Goal: Information Seeking & Learning: Learn about a topic

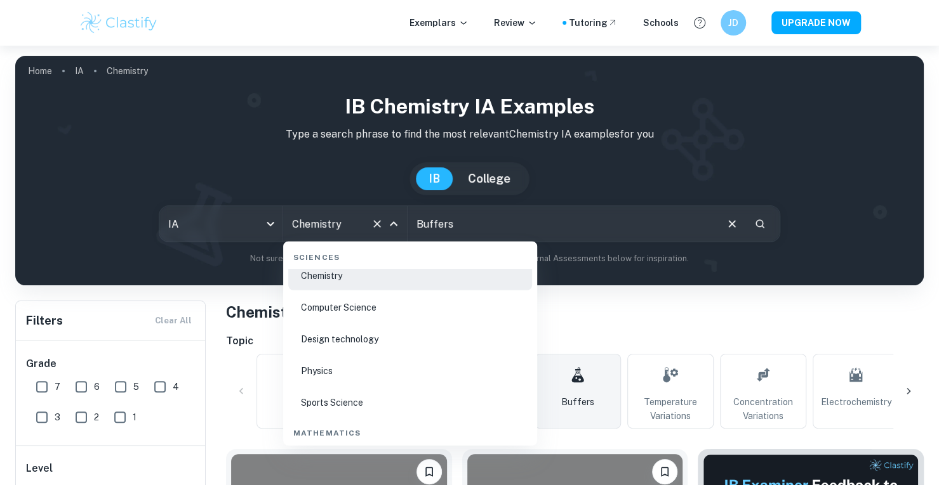
scroll to position [2090, 0]
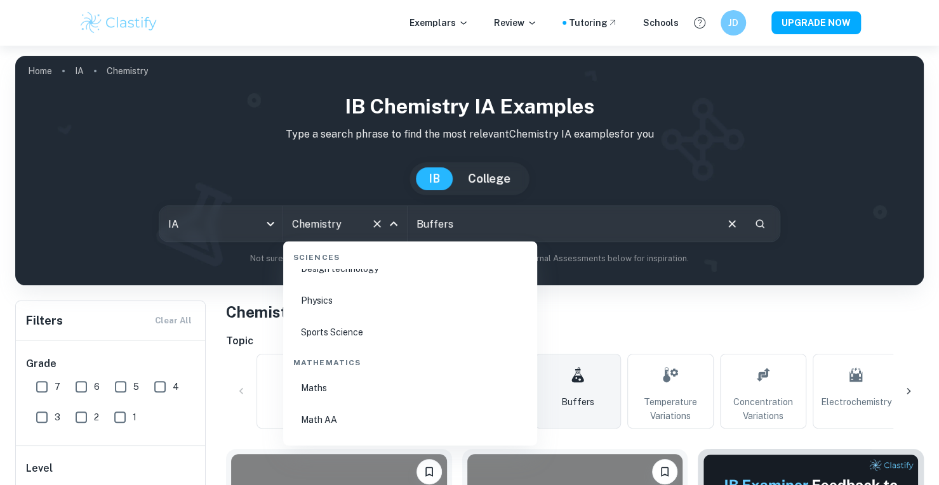
drag, startPoint x: 341, startPoint y: 376, endPoint x: 339, endPoint y: 396, distance: 19.8
click at [339, 396] on li "Maths" at bounding box center [410, 388] width 244 height 29
type input "Maths"
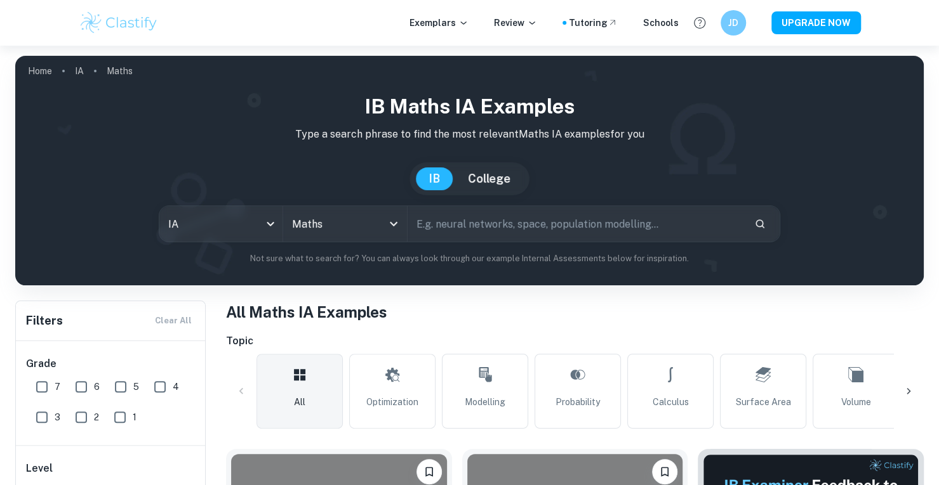
click at [460, 224] on input "text" at bounding box center [575, 224] width 336 height 36
type input "an study on vector multiplication"
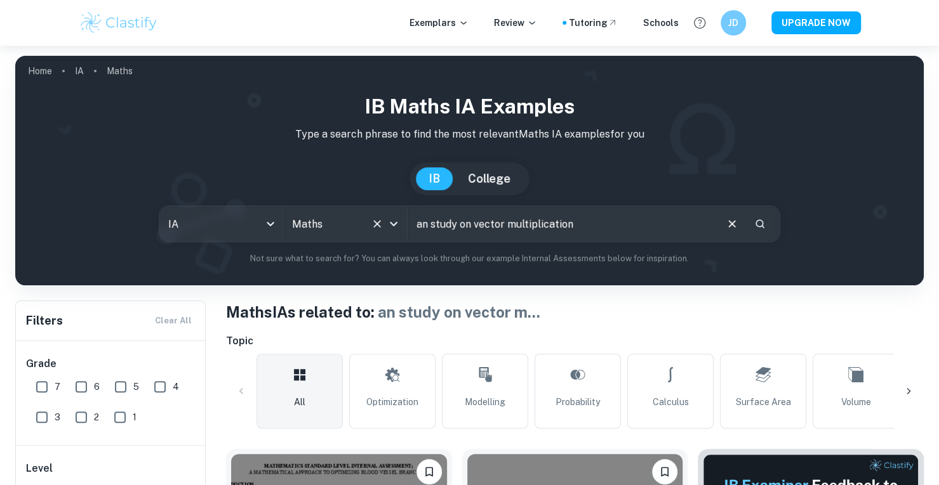
click at [396, 229] on icon "Open" at bounding box center [393, 223] width 15 height 15
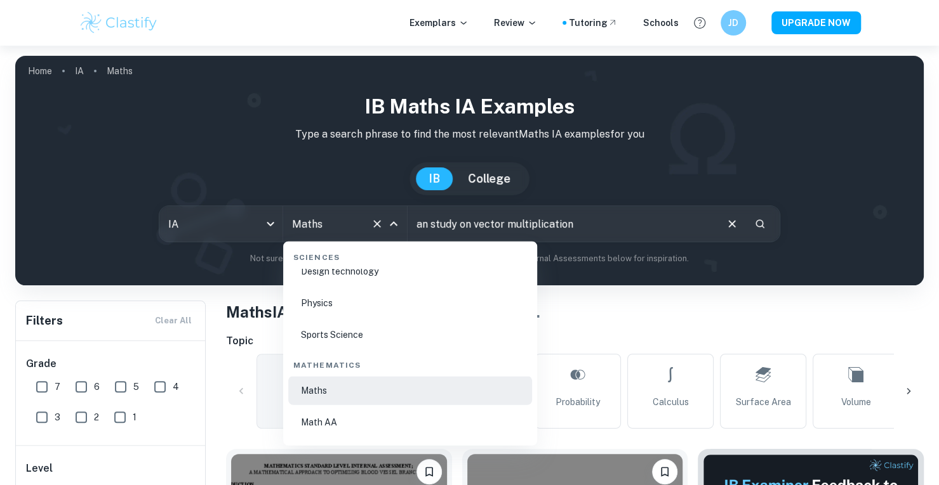
scroll to position [2092, 0]
click at [345, 414] on li "Math AA" at bounding box center [410, 418] width 244 height 29
type input "Math AA"
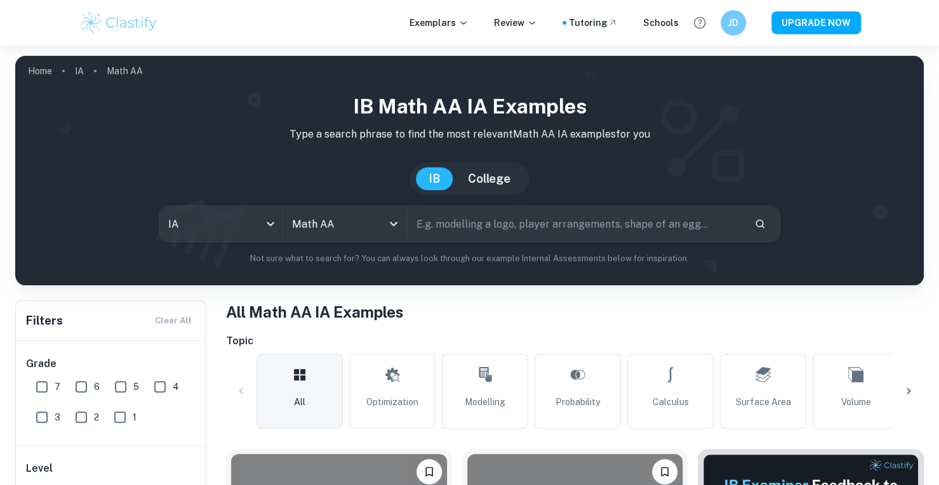
click at [500, 219] on input "text" at bounding box center [575, 224] width 336 height 36
type input "vector multiplication"
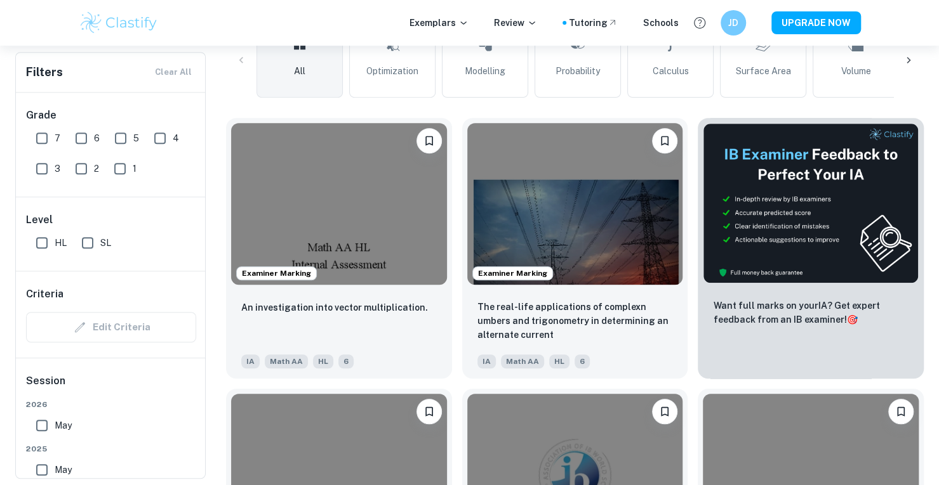
scroll to position [333, 0]
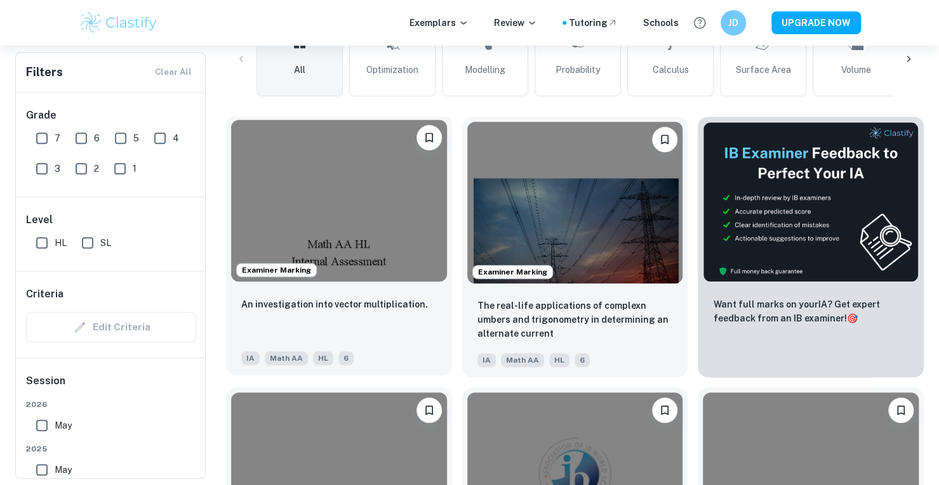
click at [392, 230] on img at bounding box center [339, 201] width 216 height 162
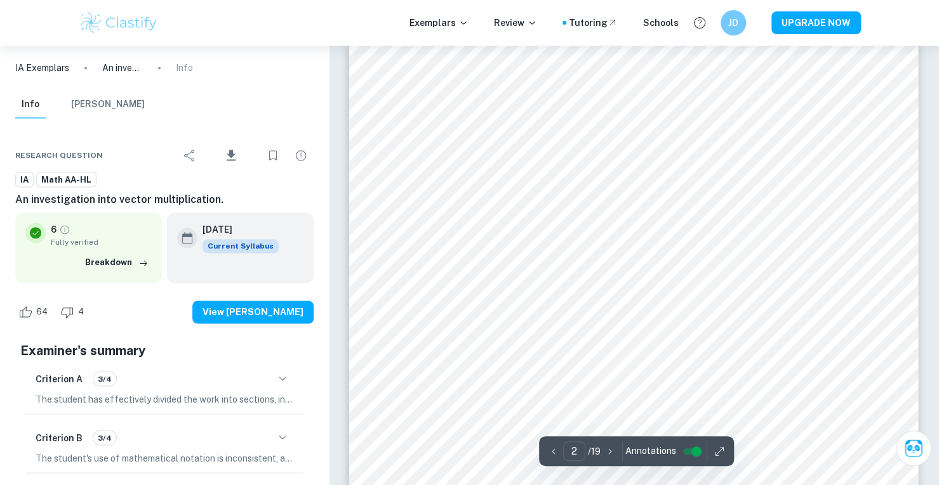
scroll to position [1029, 0]
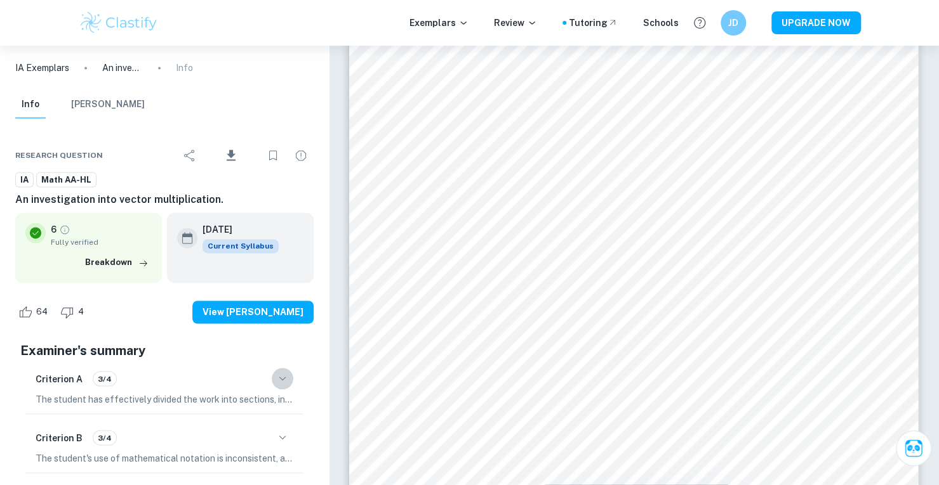
click at [288, 379] on icon "button" at bounding box center [282, 378] width 15 height 15
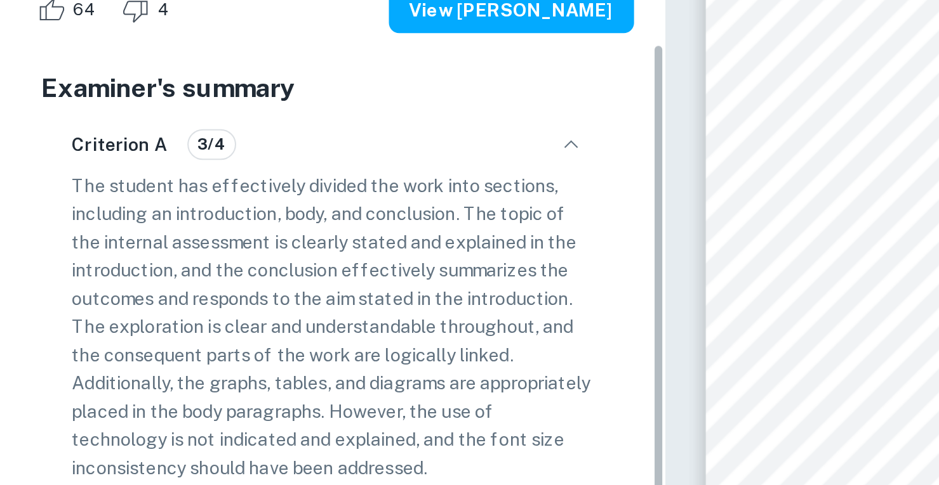
scroll to position [201, 0]
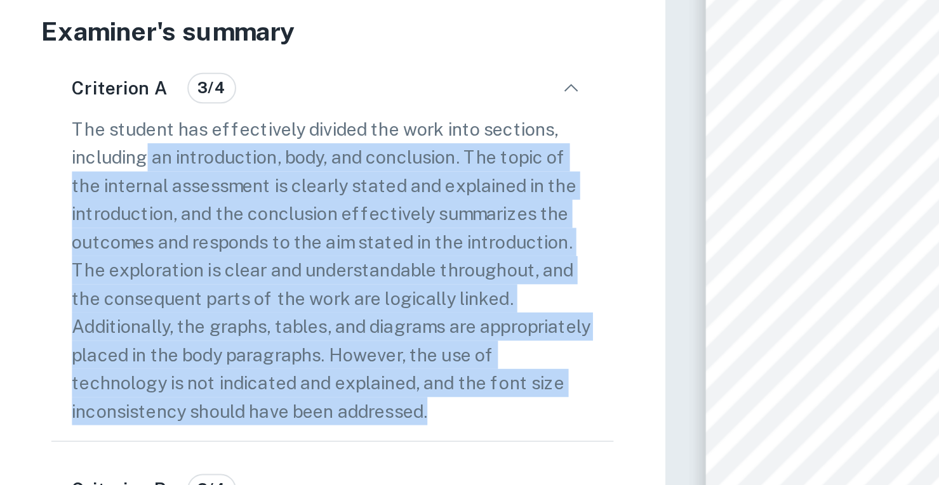
drag, startPoint x: 74, startPoint y: 209, endPoint x: 273, endPoint y: 335, distance: 235.4
click at [273, 335] on p "The student has effectively divided the work into sections, including an introd…" at bounding box center [165, 269] width 258 height 154
click at [248, 329] on p "The student has effectively divided the work into sections, including an introd…" at bounding box center [165, 269] width 258 height 154
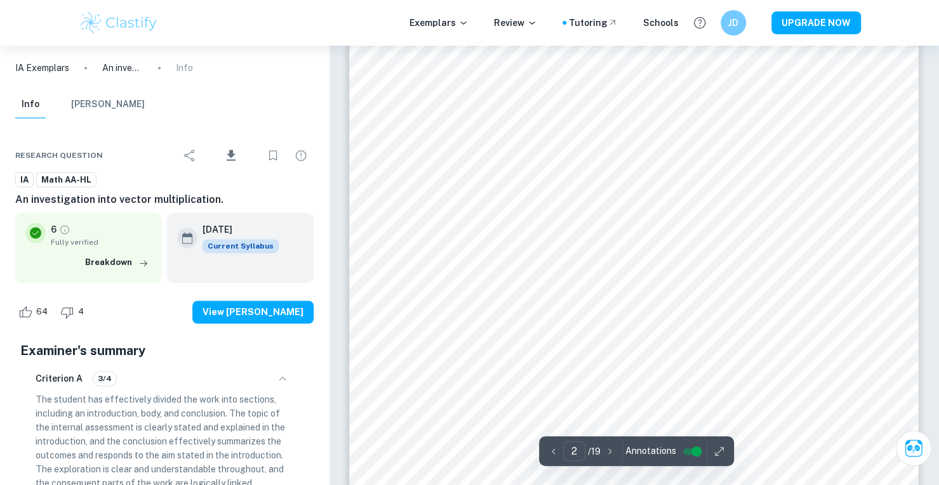
scroll to position [1006, 0]
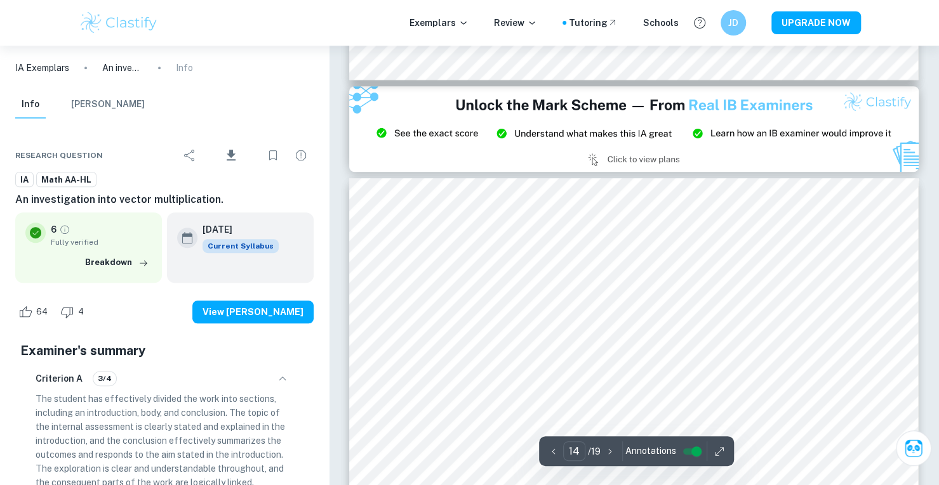
type input "15"
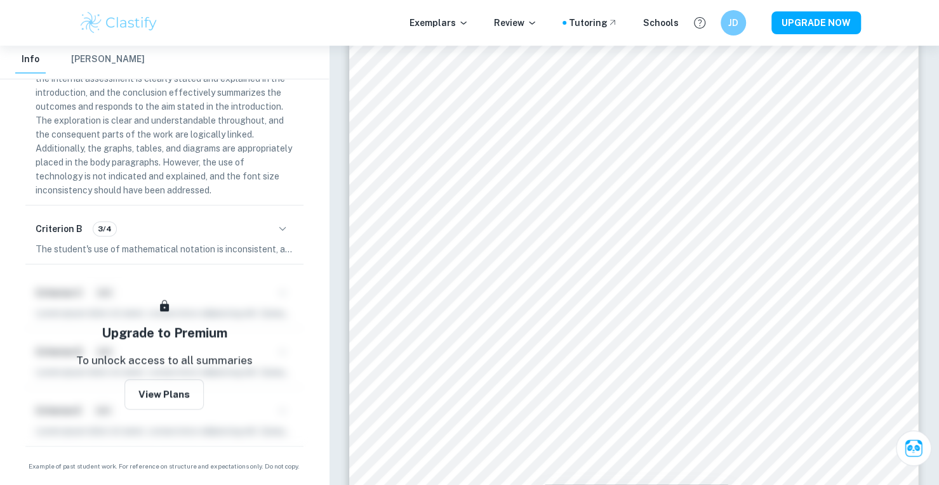
scroll to position [338, 0]
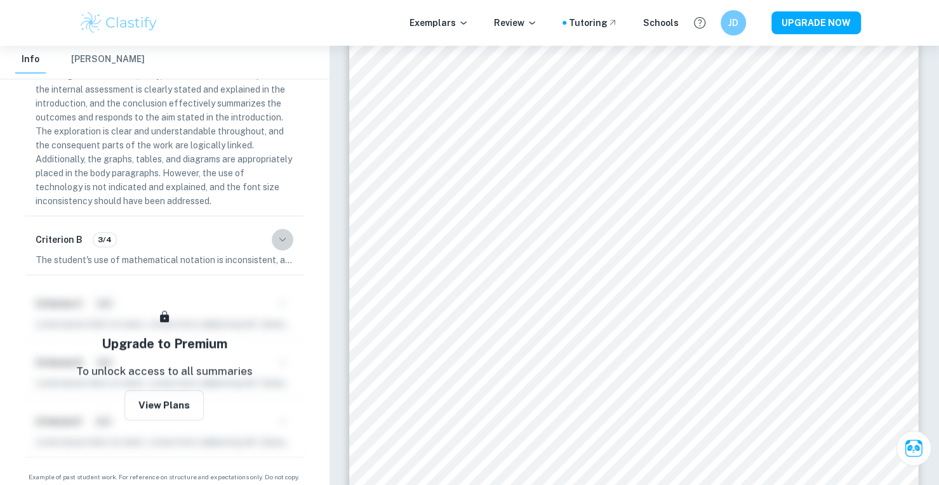
click at [275, 241] on icon "button" at bounding box center [282, 239] width 15 height 15
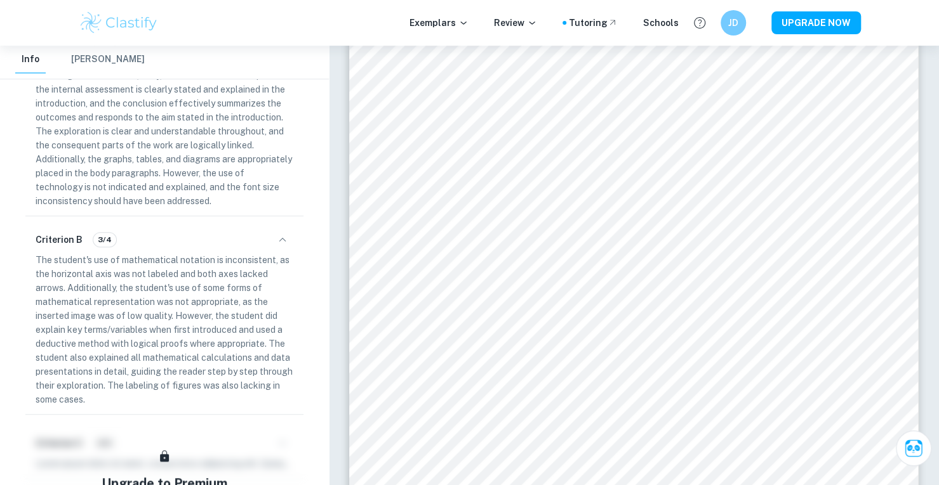
scroll to position [11891, 0]
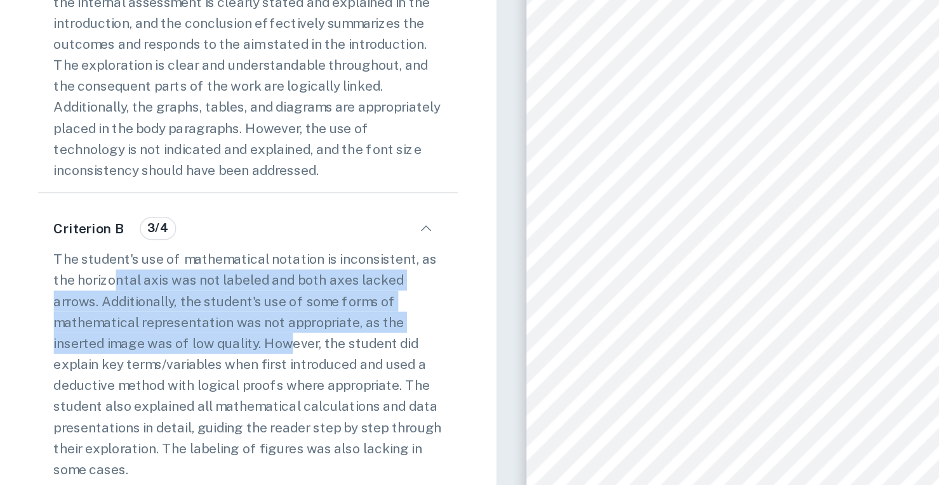
drag, startPoint x: 75, startPoint y: 276, endPoint x: 195, endPoint y: 322, distance: 128.3
click at [195, 322] on p "The student's use of mathematical notation is inconsistent, as the horizontal a…" at bounding box center [165, 330] width 258 height 154
click at [183, 319] on p "The student's use of mathematical notation is inconsistent, as the horizontal a…" at bounding box center [165, 330] width 258 height 154
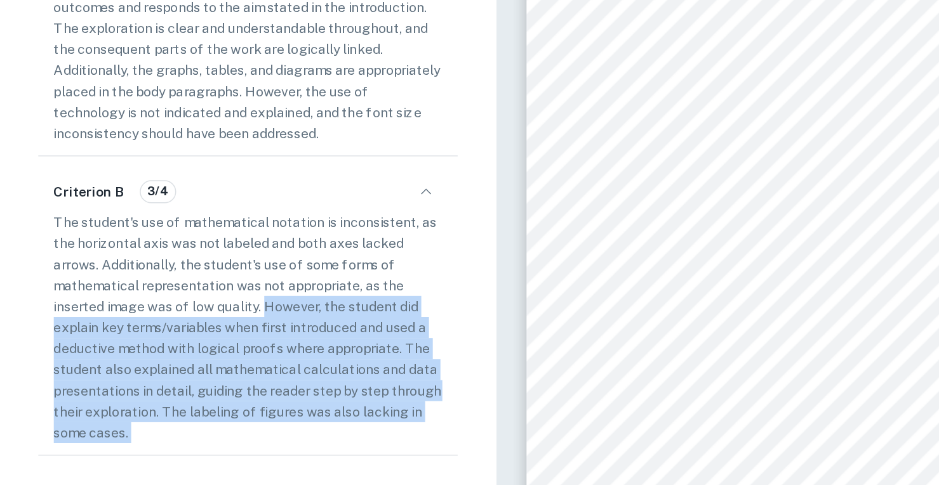
drag, startPoint x: 183, startPoint y: 319, endPoint x: 221, endPoint y: 449, distance: 134.9
click at [221, 449] on div "Examiner's summary Criterion A 3/4 The student has effectively divided the work…" at bounding box center [164, 300] width 298 height 603
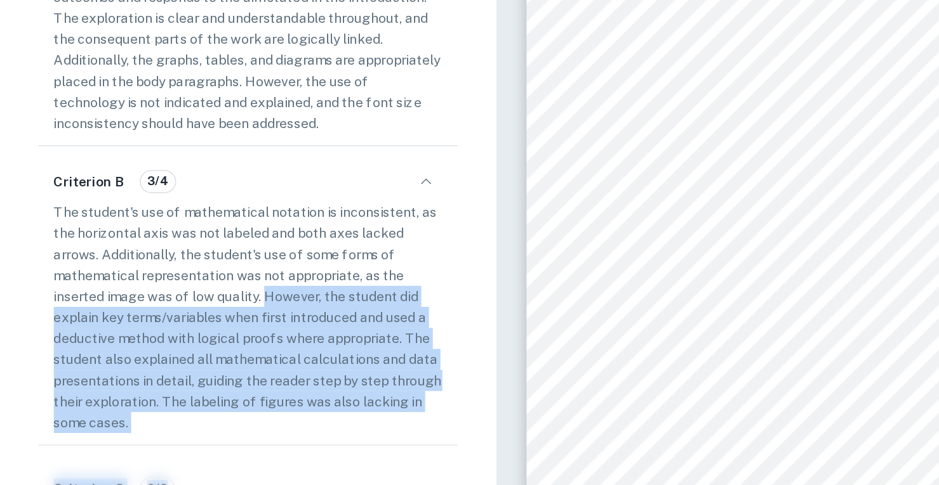
click at [142, 336] on p "The student's use of mathematical notation is inconsistent, as the horizontal a…" at bounding box center [165, 330] width 258 height 154
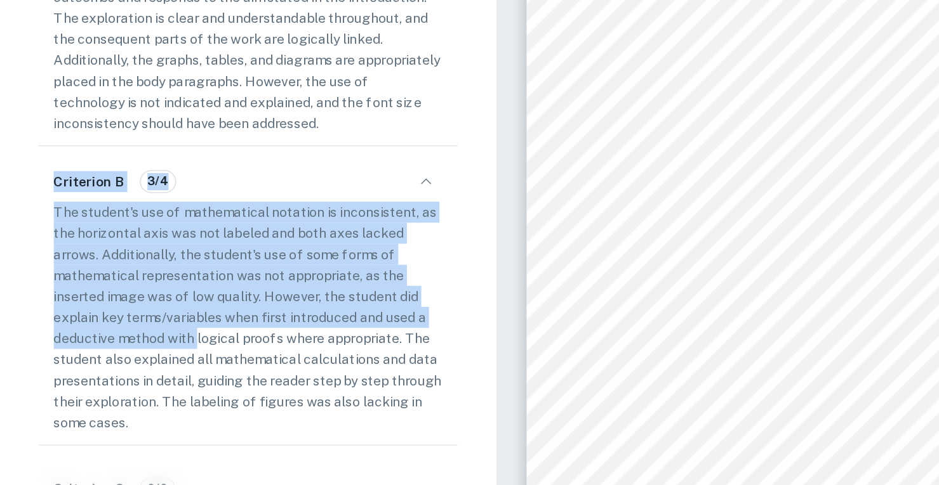
drag, startPoint x: 142, startPoint y: 336, endPoint x: 207, endPoint y: 406, distance: 95.2
click at [207, 406] on p "The student's use of mathematical notation is inconsistent, as the horizontal a…" at bounding box center [165, 330] width 258 height 154
